Goal: Task Accomplishment & Management: Complete application form

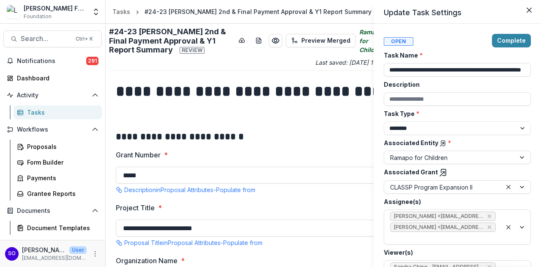
click at [239, 138] on div "**********" at bounding box center [270, 133] width 541 height 267
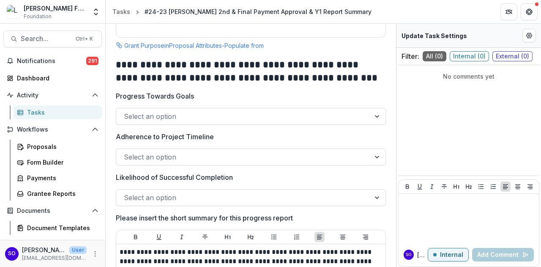
scroll to position [1266, 0]
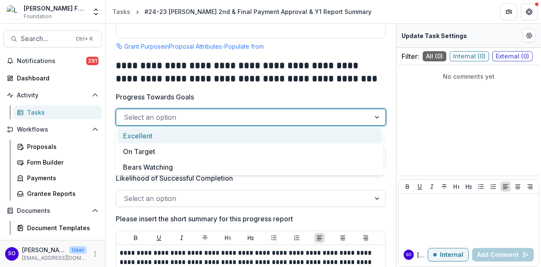
click at [373, 116] on div at bounding box center [377, 117] width 15 height 16
click at [286, 135] on div "Excellent" at bounding box center [249, 136] width 264 height 16
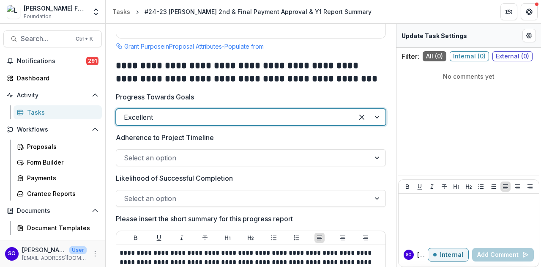
scroll to position [1308, 0]
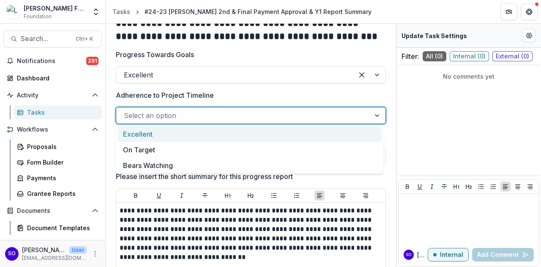
click at [373, 113] on div at bounding box center [377, 115] width 15 height 16
click at [310, 133] on div "Excellent" at bounding box center [249, 134] width 264 height 16
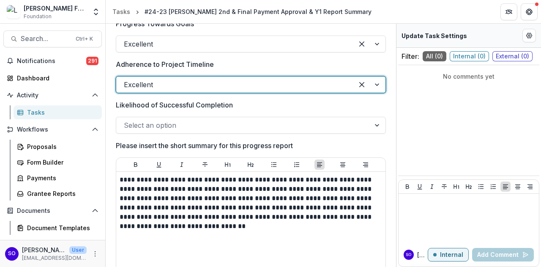
scroll to position [1350, 0]
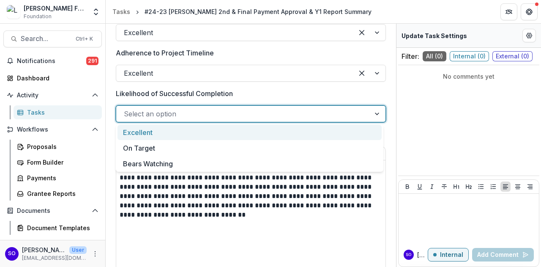
click at [374, 114] on div at bounding box center [377, 114] width 15 height 16
click at [187, 131] on div "Excellent" at bounding box center [249, 133] width 264 height 16
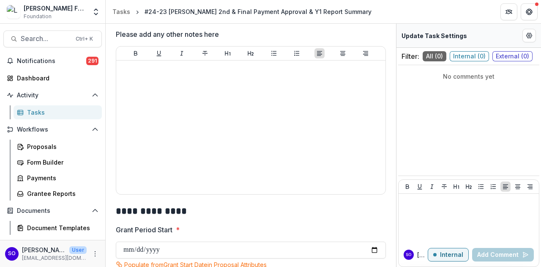
scroll to position [717, 0]
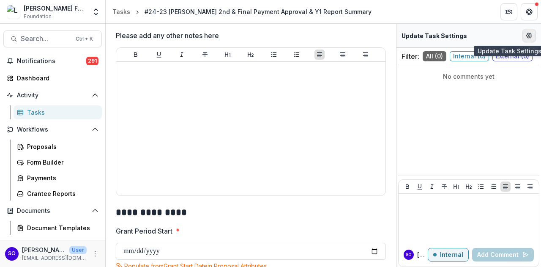
click at [530, 34] on icon "Edit Form Settings" at bounding box center [528, 35] width 5 height 5
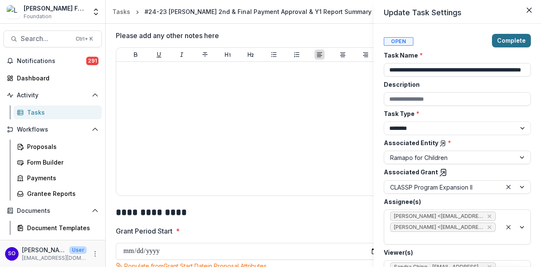
click at [503, 38] on button "Complete" at bounding box center [511, 41] width 39 height 14
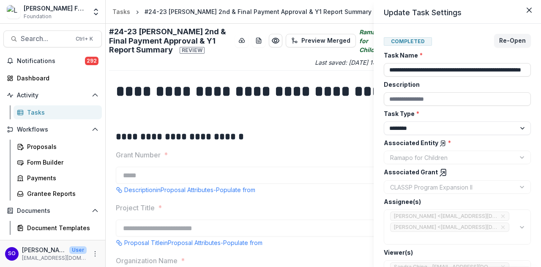
click at [503, 10] on header "Update Task Settings" at bounding box center [456, 12] width 167 height 24
click at [524, 0] on header "Update Task Settings" at bounding box center [456, 12] width 167 height 24
click at [442, 5] on header "Update Task Settings" at bounding box center [456, 12] width 167 height 24
click at [463, 100] on input "Description" at bounding box center [456, 99] width 147 height 14
